Goal: Task Accomplishment & Management: Use online tool/utility

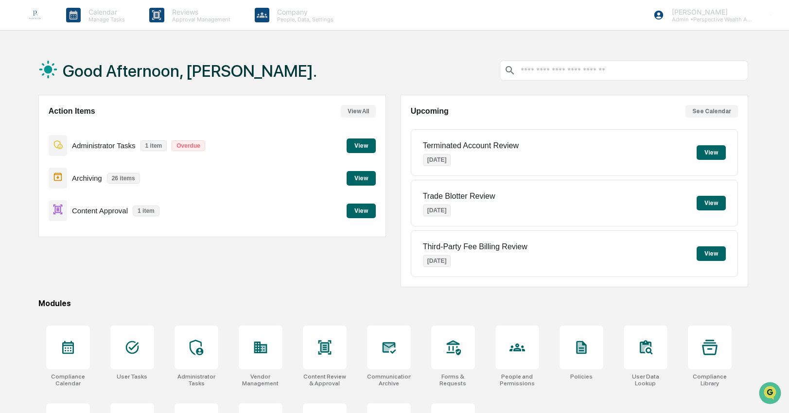
click at [360, 209] on button "View" at bounding box center [361, 211] width 29 height 15
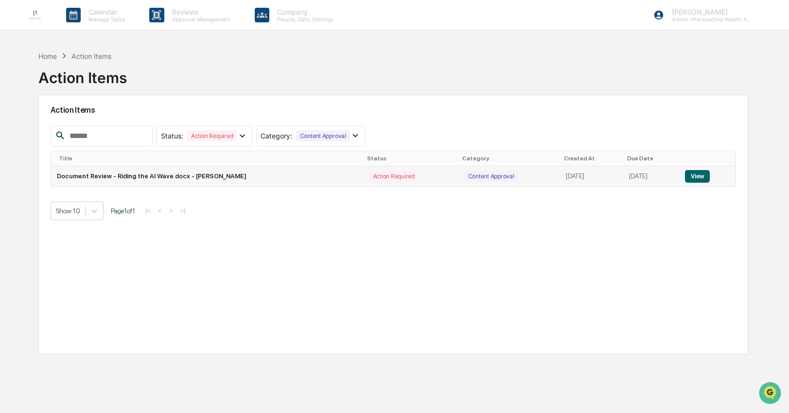
click at [700, 177] on button "View" at bounding box center [697, 176] width 25 height 13
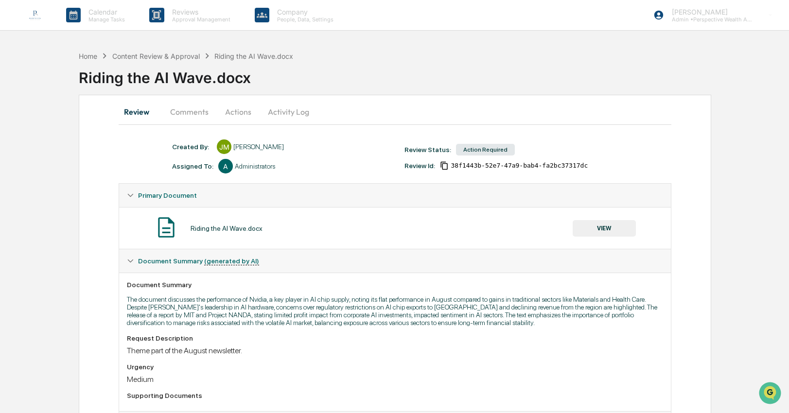
click at [248, 114] on button "Actions" at bounding box center [238, 111] width 44 height 23
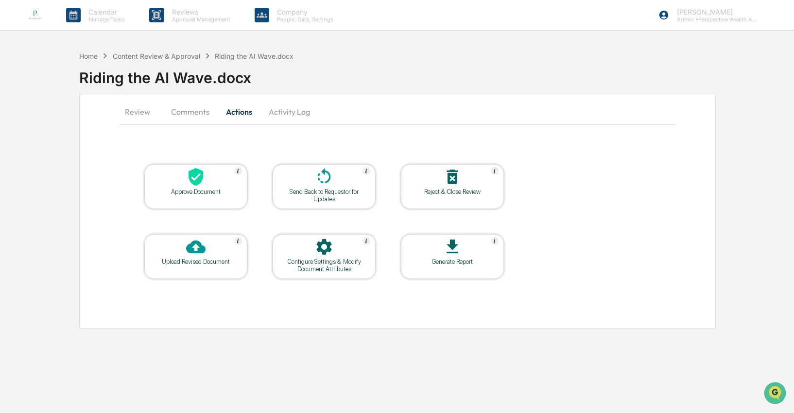
click at [307, 194] on div "Send Back to Requestor for Updates" at bounding box center [325, 195] width 88 height 15
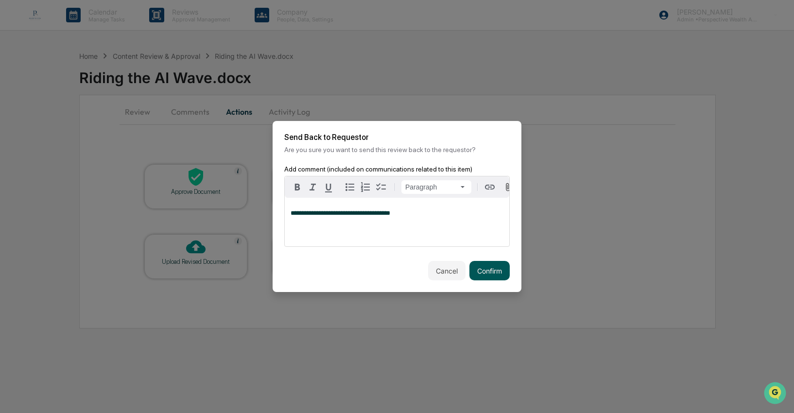
click at [495, 264] on button "Confirm" at bounding box center [490, 270] width 40 height 19
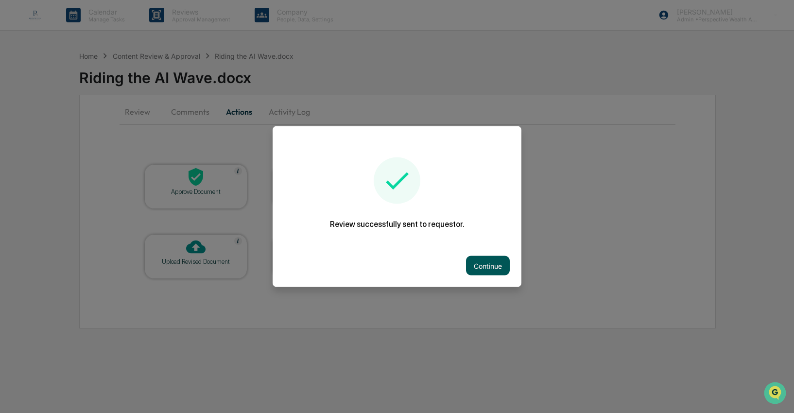
click at [483, 269] on button "Continue" at bounding box center [488, 265] width 44 height 19
